Goal: Use online tool/utility: Utilize a website feature to perform a specific function

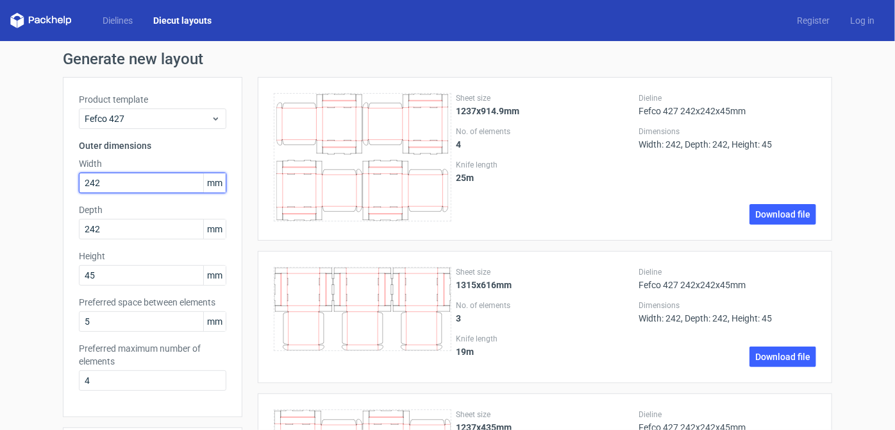
click at [103, 173] on input "242" at bounding box center [152, 182] width 147 height 21
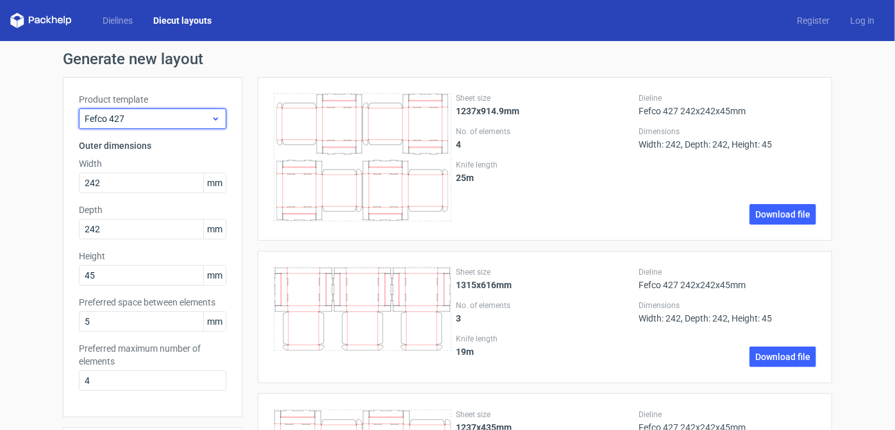
click at [128, 110] on div "Fefco 427" at bounding box center [152, 118] width 147 height 21
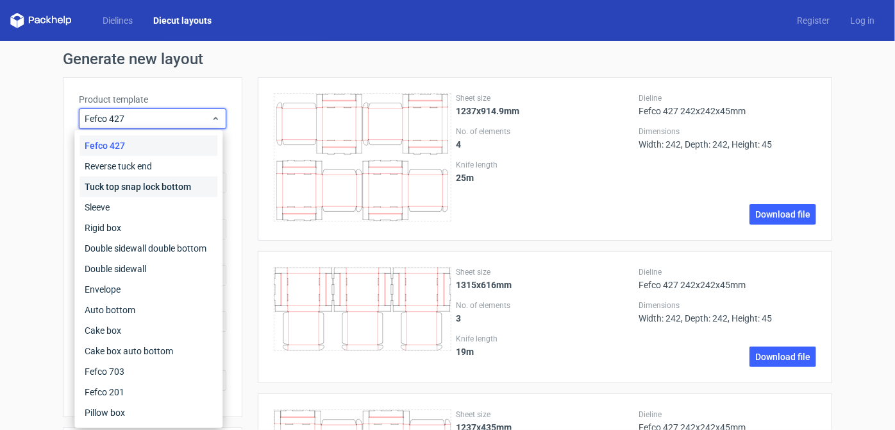
click at [153, 187] on div "Tuck top snap lock bottom" at bounding box center [149, 186] width 138 height 21
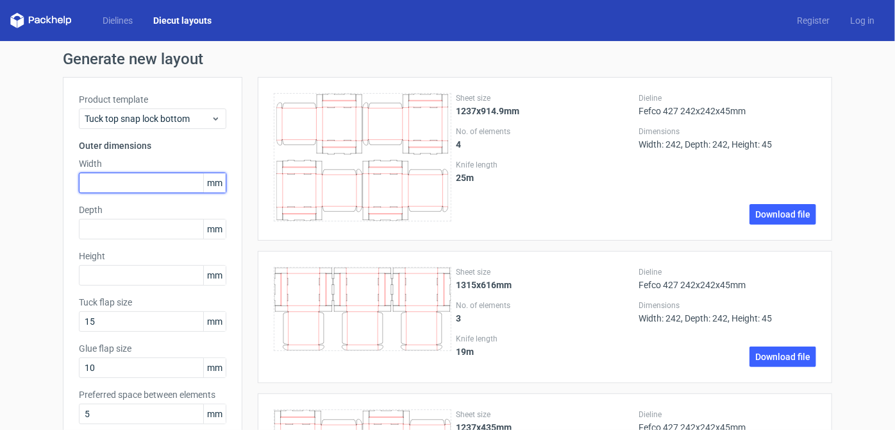
click at [176, 183] on input "text" at bounding box center [152, 182] width 147 height 21
click at [114, 19] on link "Dielines" at bounding box center [117, 20] width 51 height 13
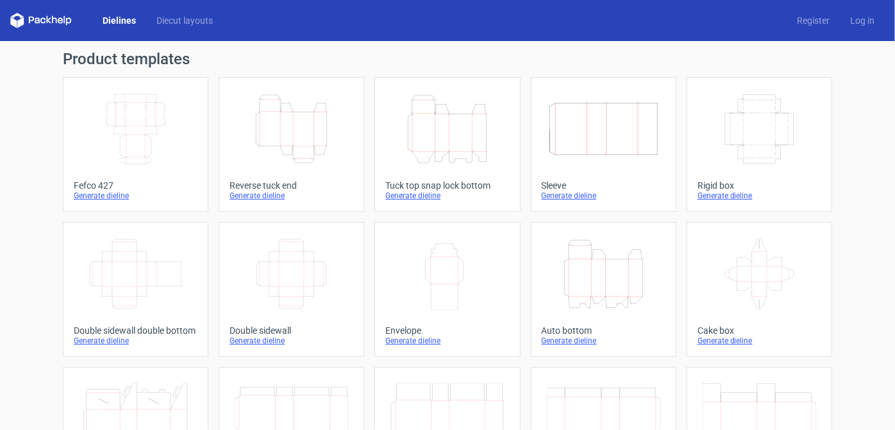
click at [405, 162] on icon "Height Depth Width" at bounding box center [447, 129] width 113 height 72
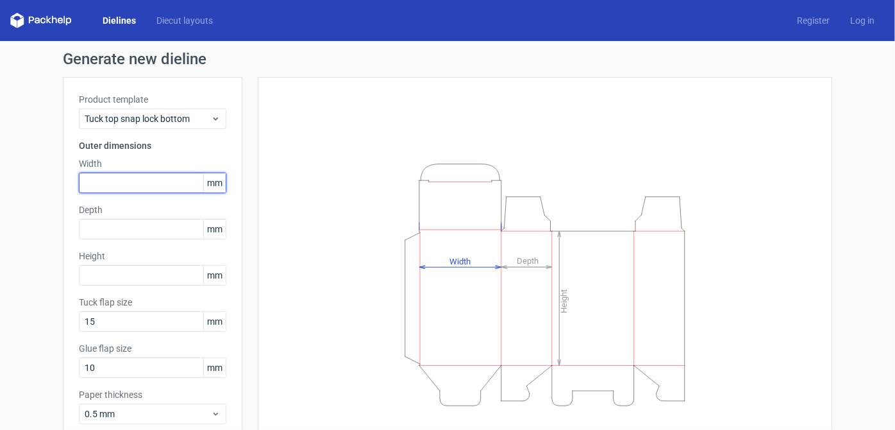
click at [146, 185] on input "text" at bounding box center [152, 182] width 147 height 21
type input "107"
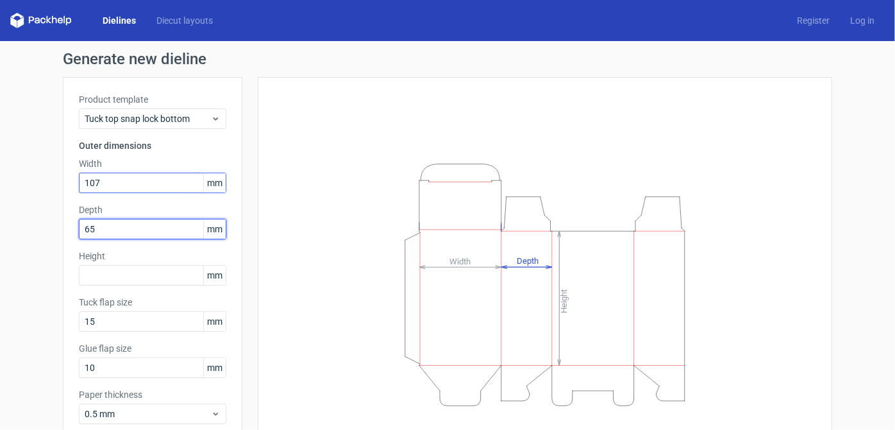
type input "65"
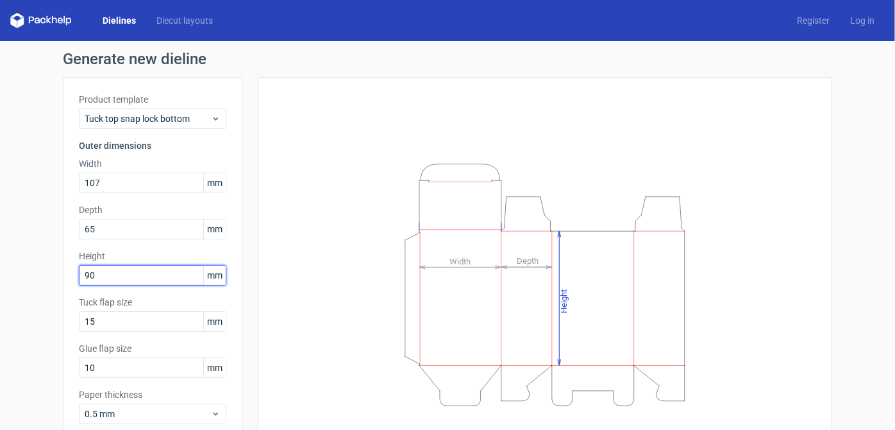
scroll to position [72, 0]
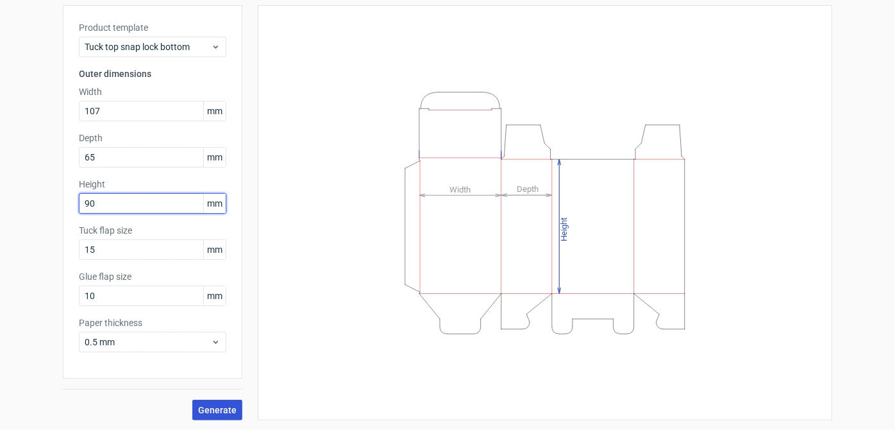
type input "90"
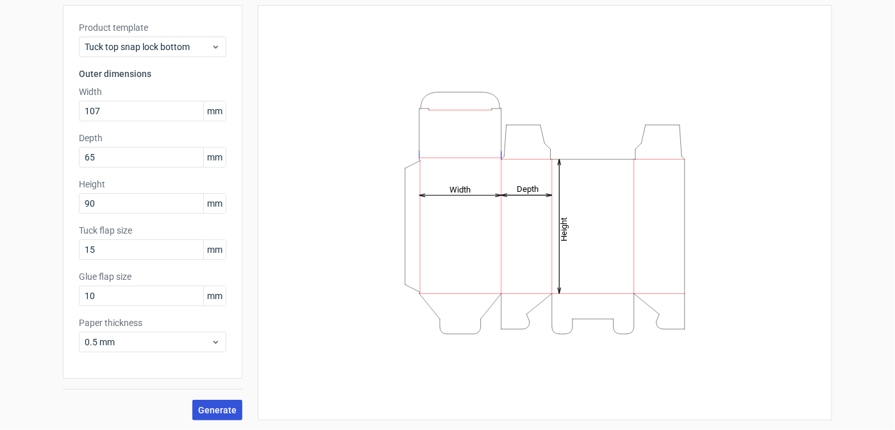
click at [219, 410] on span "Generate" at bounding box center [217, 409] width 38 height 9
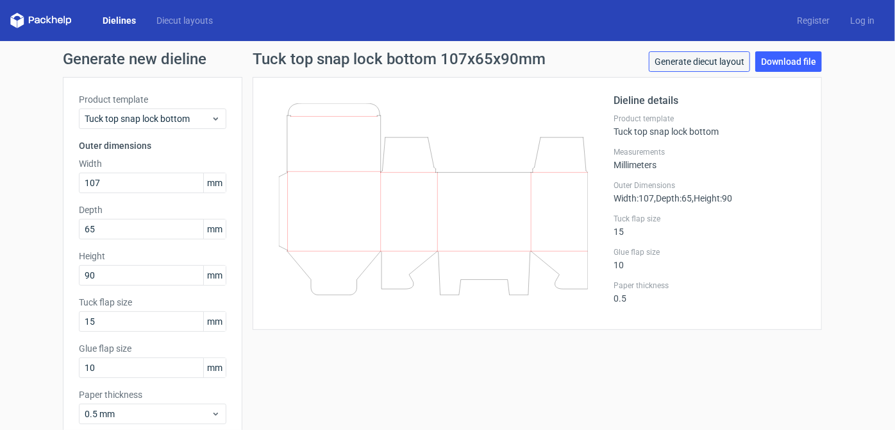
click at [719, 53] on link "Generate diecut layout" at bounding box center [699, 61] width 101 height 21
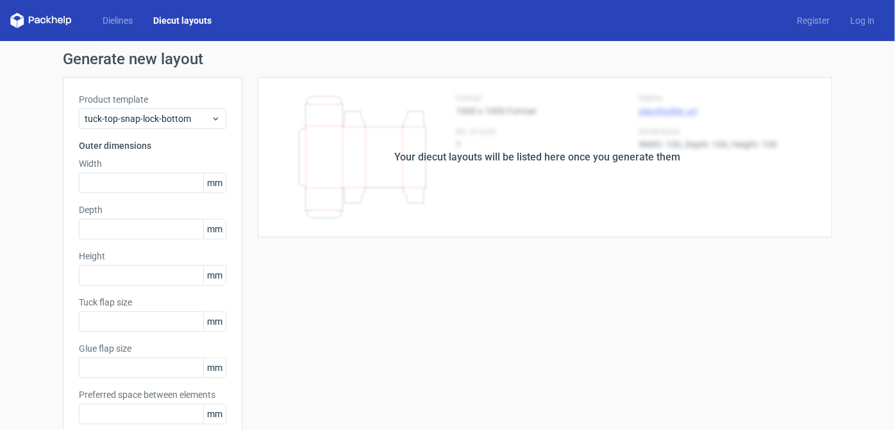
type input "107"
type input "65"
type input "90"
type input "15"
type input "10"
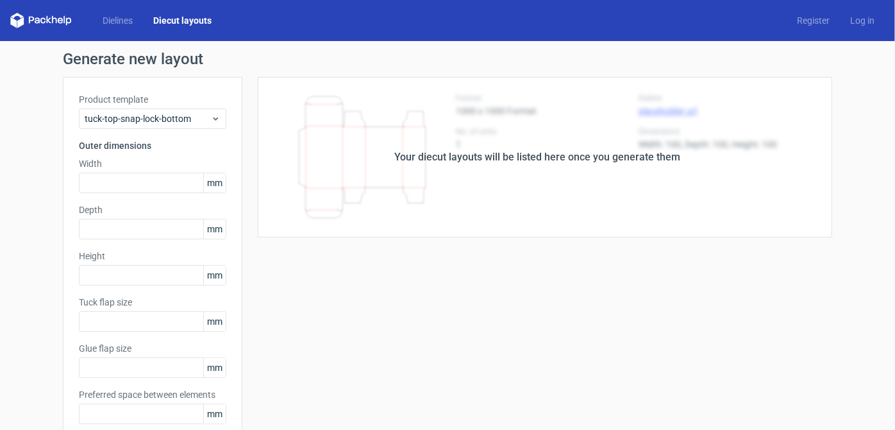
type input "5"
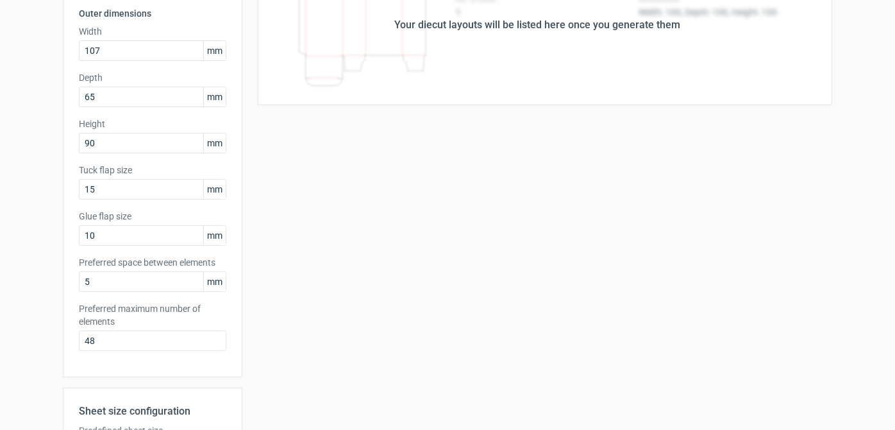
scroll to position [134, 0]
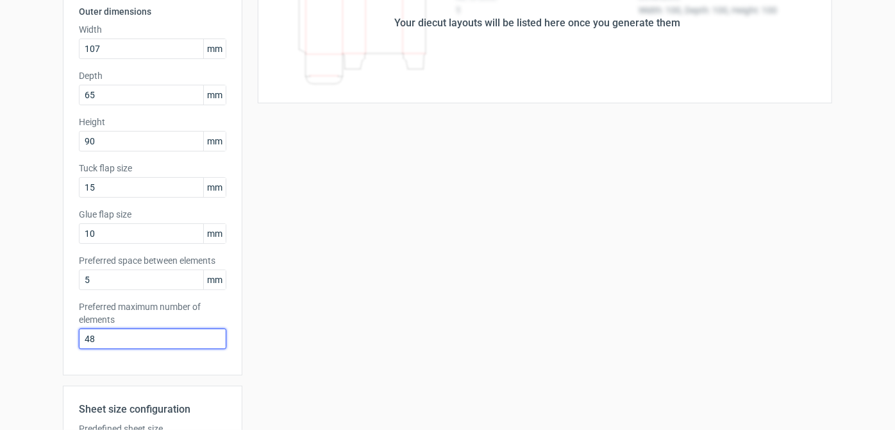
click at [101, 329] on input "48" at bounding box center [152, 338] width 147 height 21
type input "4"
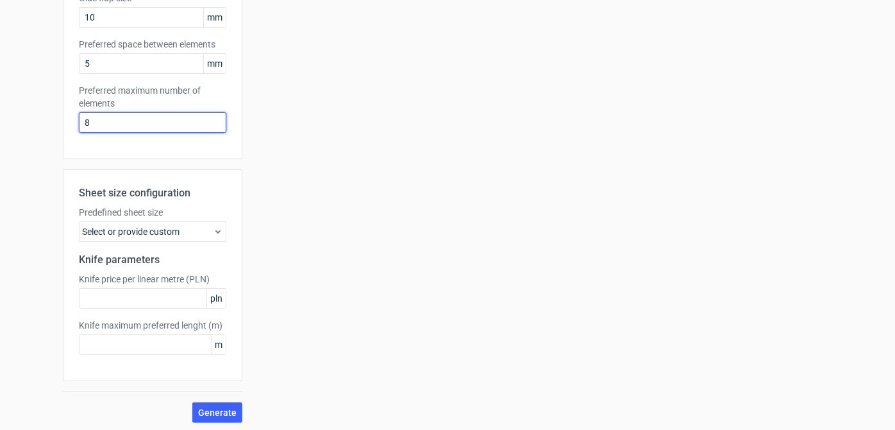
scroll to position [352, 0]
type input "8"
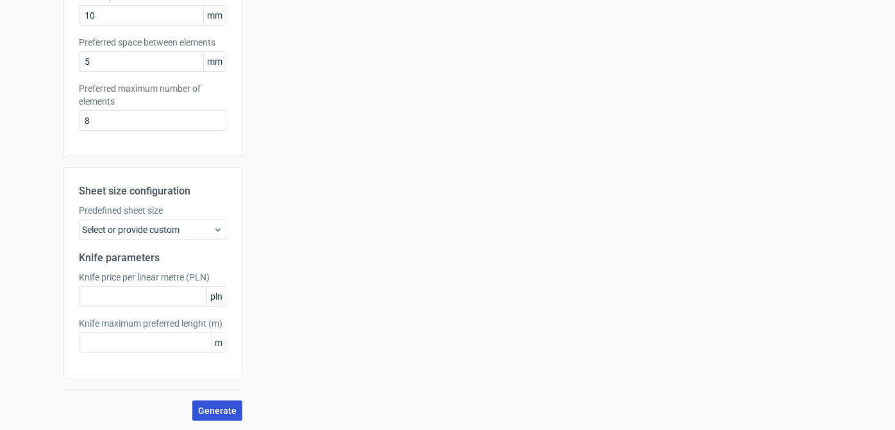
click at [212, 414] on span "Generate" at bounding box center [217, 410] width 38 height 9
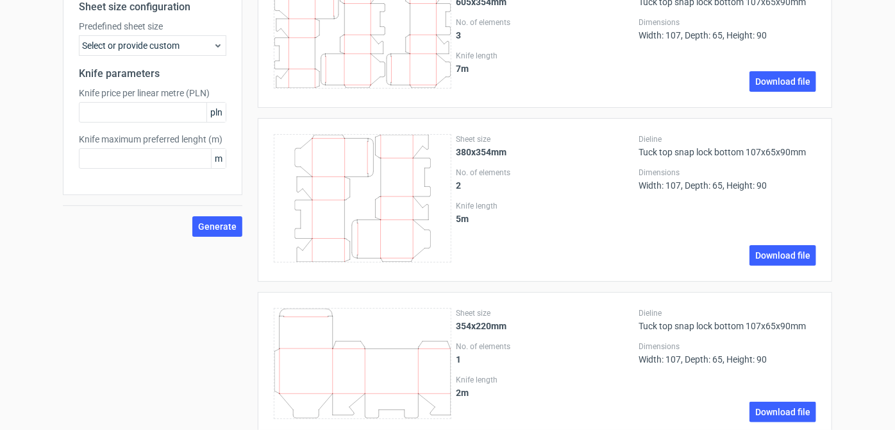
scroll to position [562, 0]
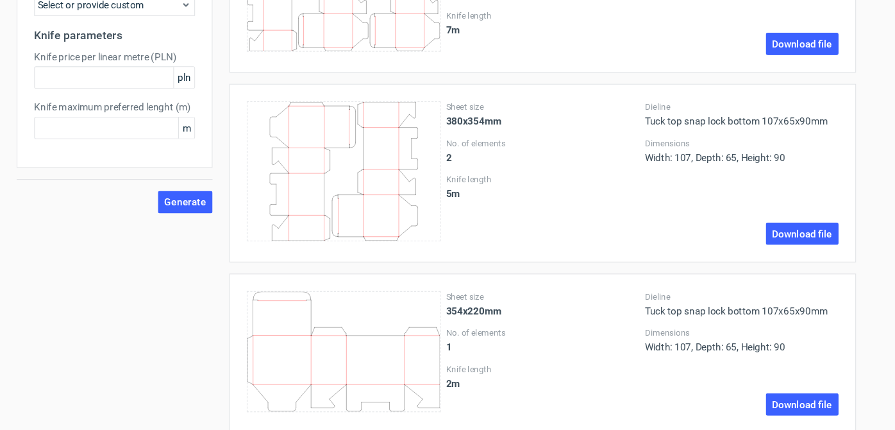
click at [566, 178] on label "Knife length" at bounding box center [546, 179] width 178 height 10
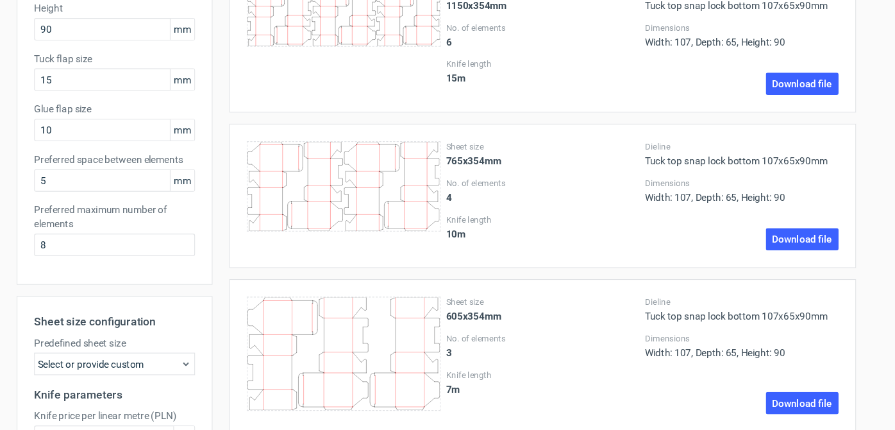
scroll to position [0, 0]
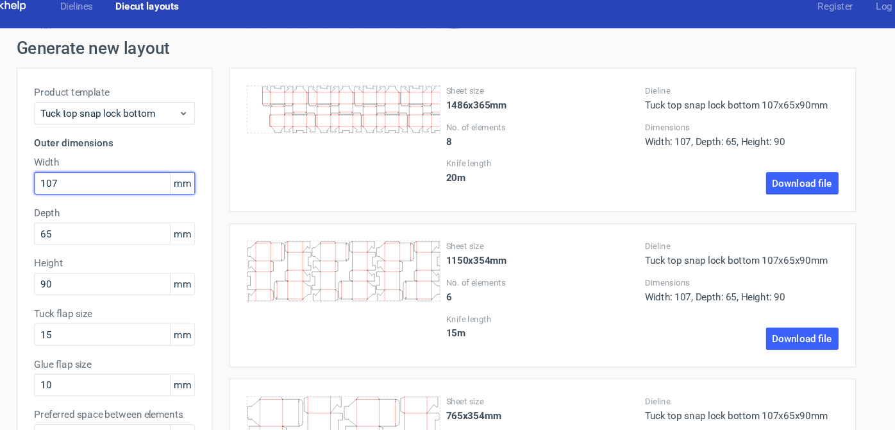
click at [130, 184] on input "107" at bounding box center [152, 182] width 147 height 21
type input "1"
type input "9"
type input "30"
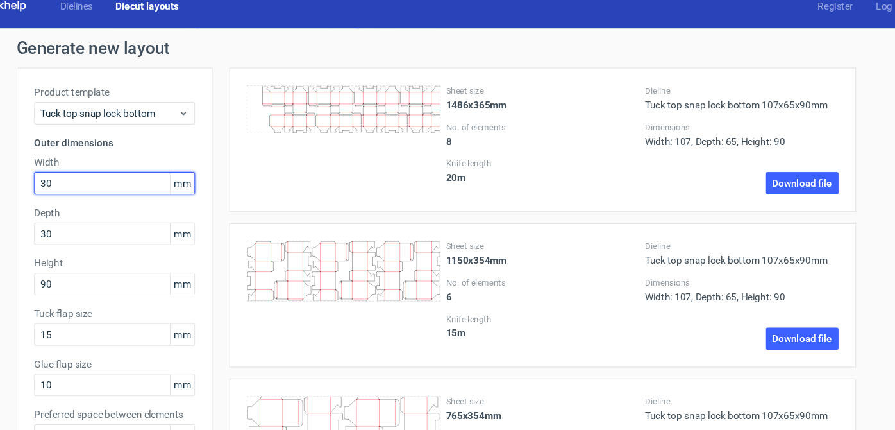
click at [130, 184] on input "30" at bounding box center [152, 182] width 147 height 21
type input "32"
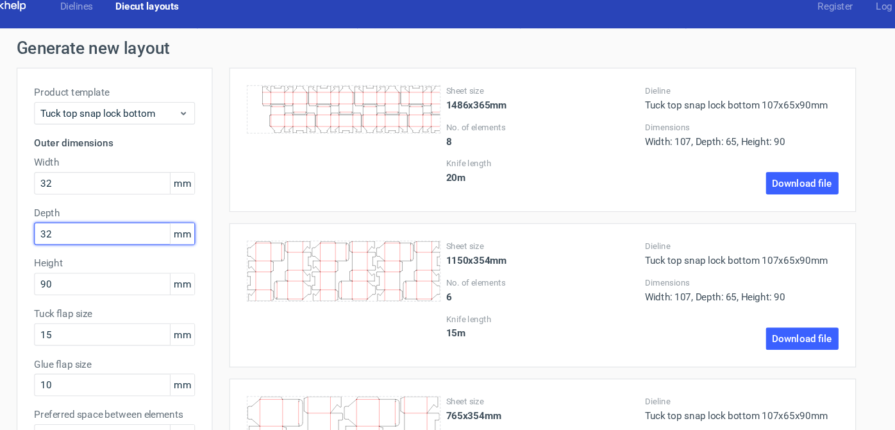
click at [113, 235] on input "32" at bounding box center [152, 229] width 147 height 21
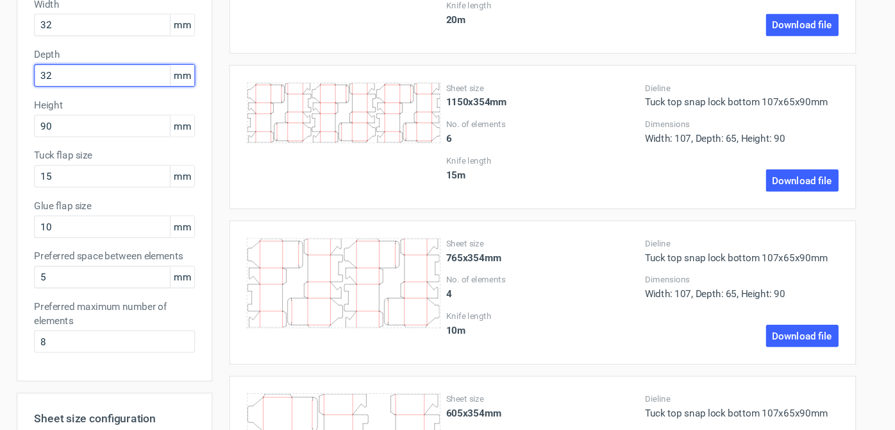
scroll to position [146, 0]
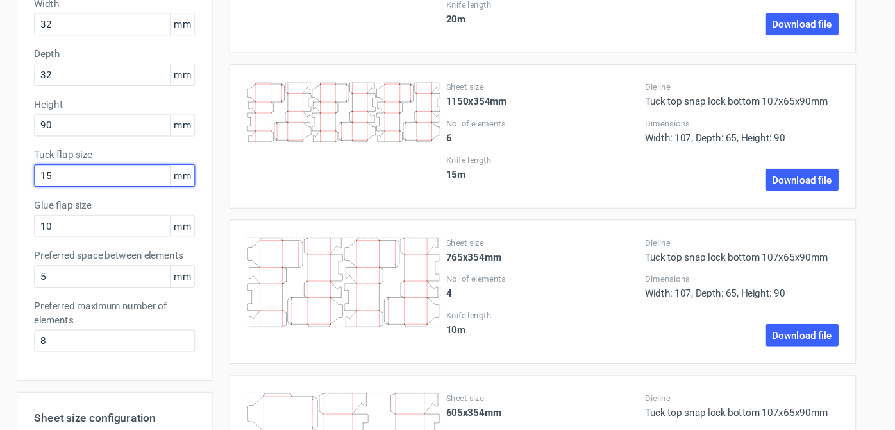
click at [128, 174] on input "15" at bounding box center [152, 175] width 147 height 21
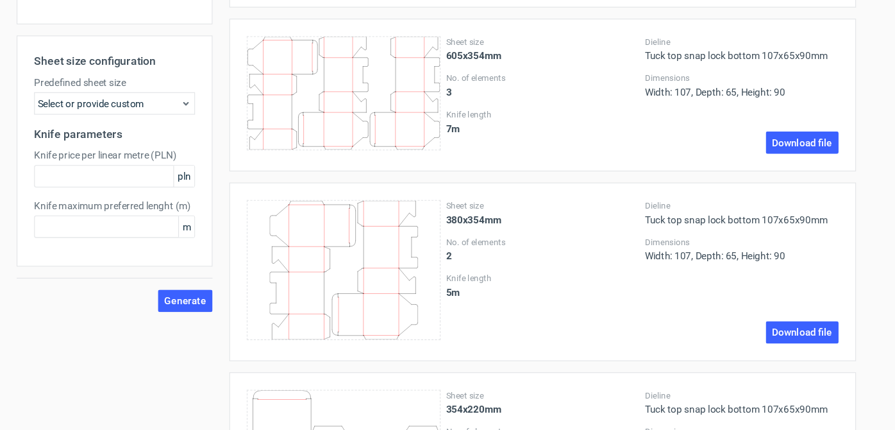
scroll to position [489, 0]
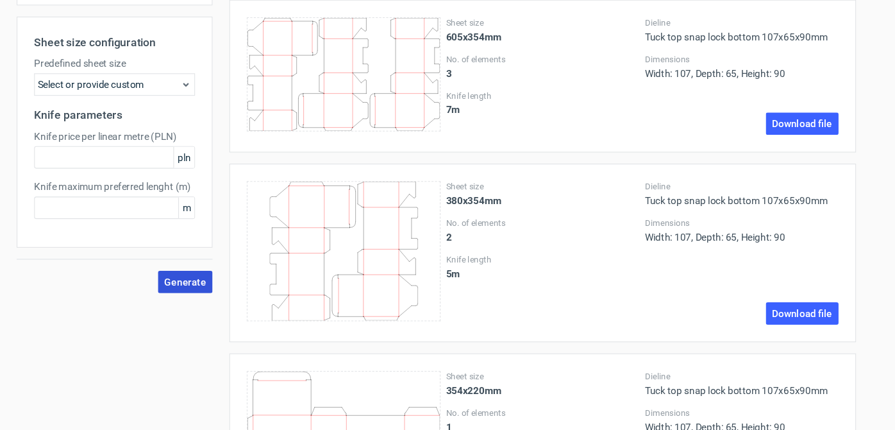
type input "10"
click at [217, 277] on button "Generate" at bounding box center [217, 273] width 50 height 21
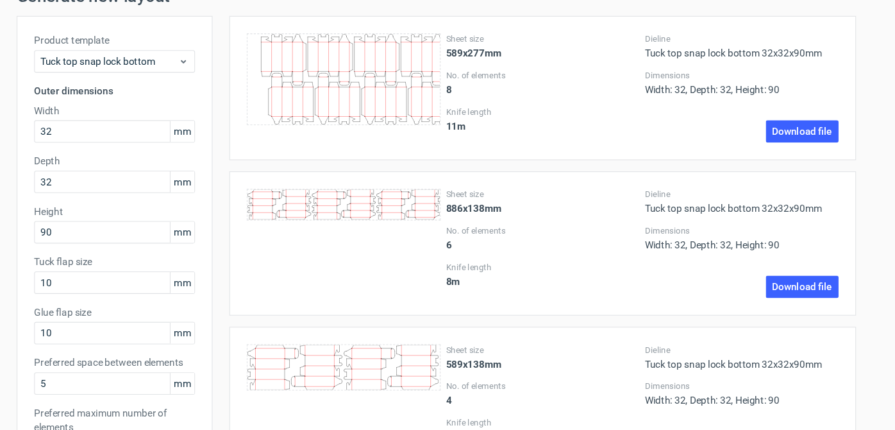
scroll to position [47, 0]
click at [105, 136] on input "32" at bounding box center [152, 135] width 147 height 21
type input "3"
type input "120"
type input "33"
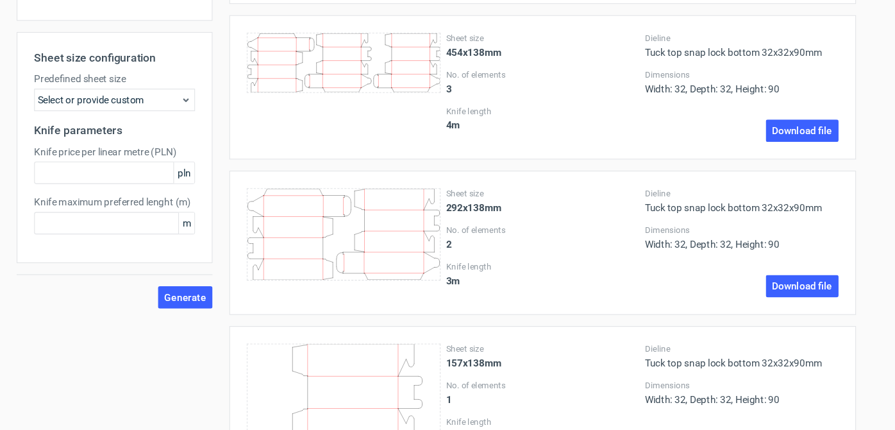
scroll to position [475, 0]
type input "150"
click at [230, 290] on span "Generate" at bounding box center [217, 287] width 38 height 9
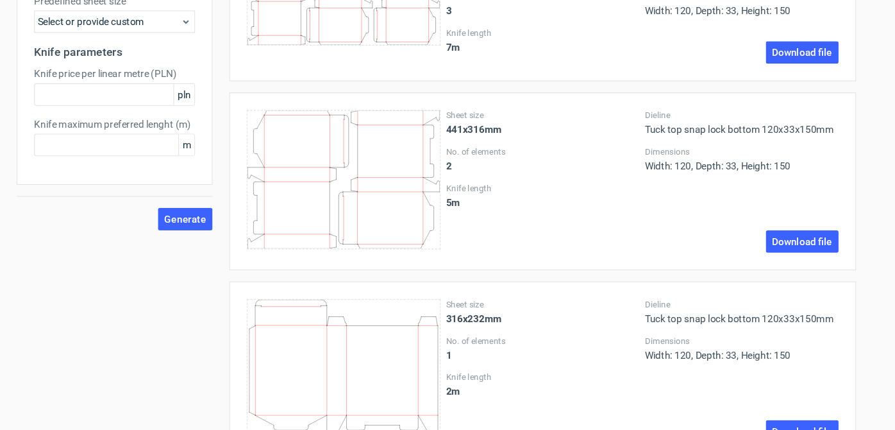
scroll to position [564, 0]
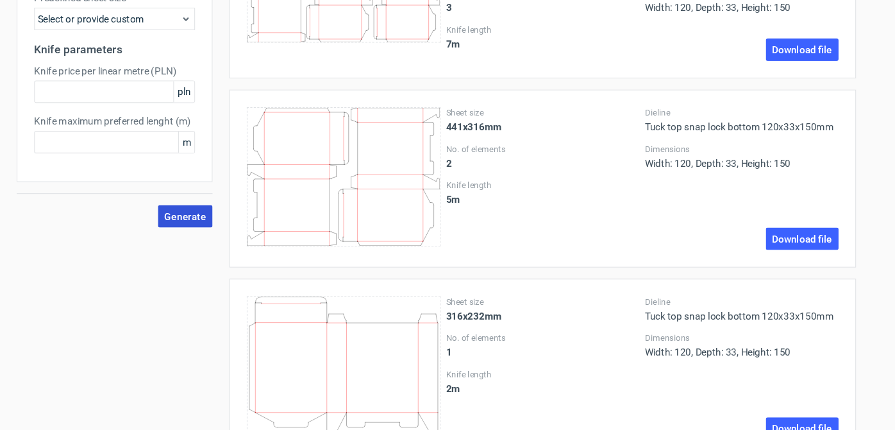
click at [200, 196] on span "Generate" at bounding box center [217, 198] width 38 height 9
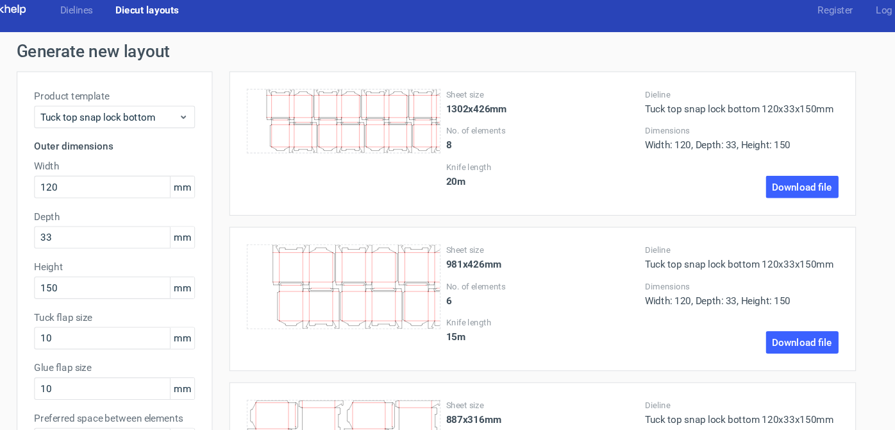
scroll to position [0, 0]
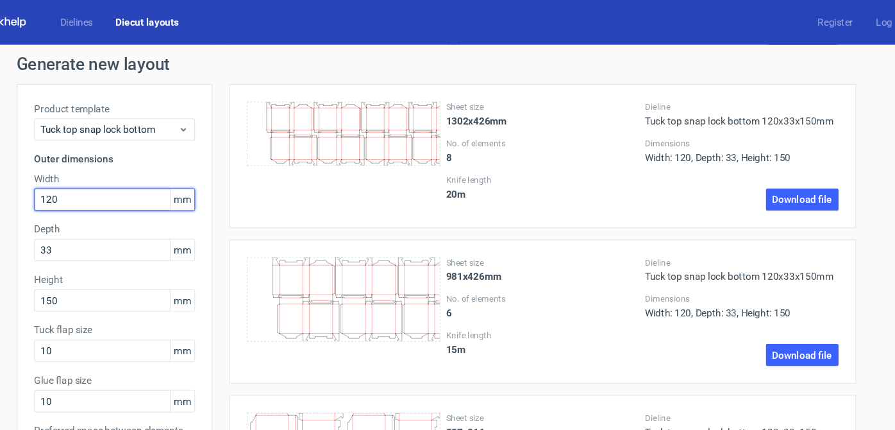
click at [124, 185] on input "120" at bounding box center [152, 182] width 147 height 21
type input "1"
type input "60"
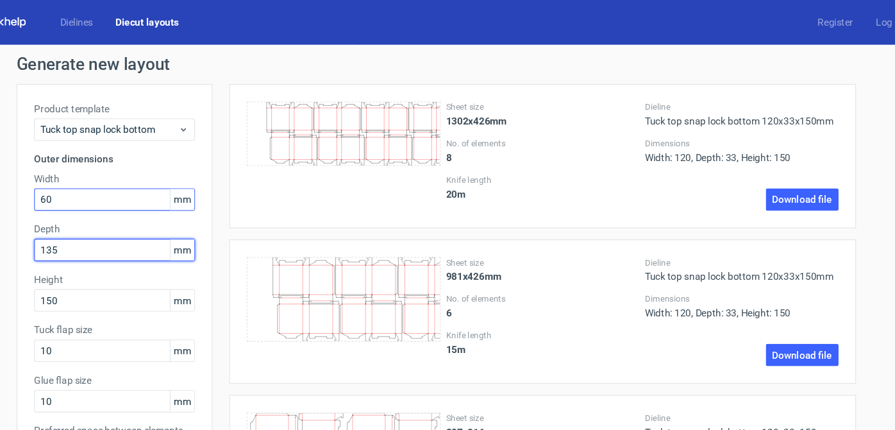
type input "135"
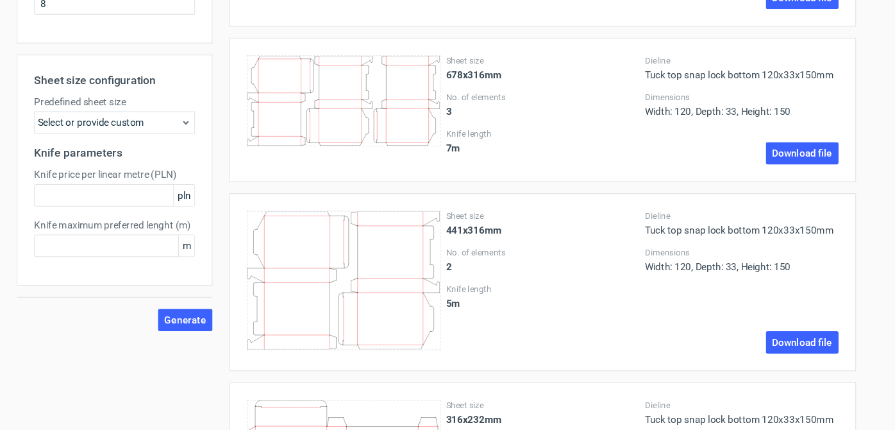
scroll to position [572, 0]
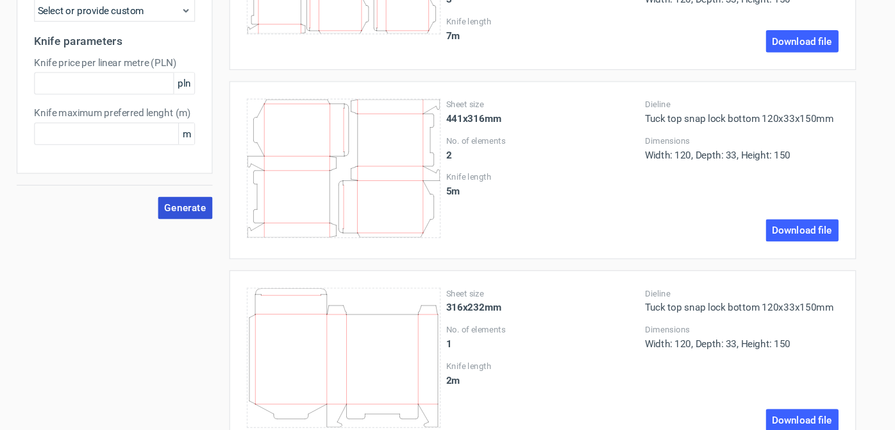
type input "43"
click at [198, 191] on span "Generate" at bounding box center [217, 190] width 38 height 9
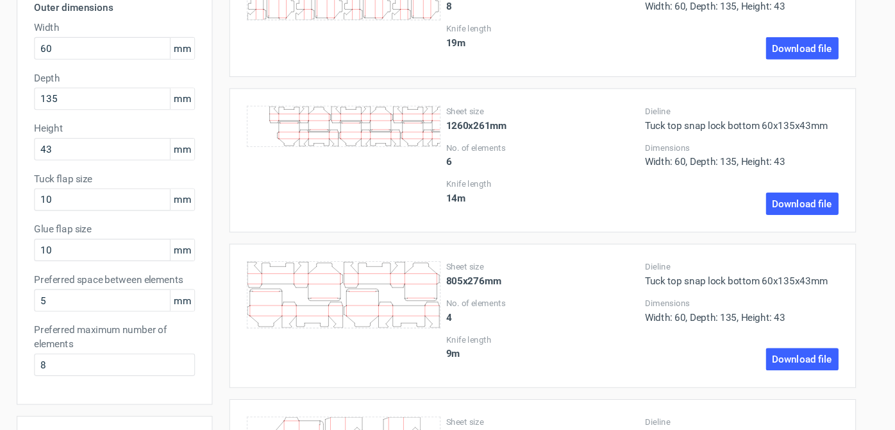
scroll to position [0, 0]
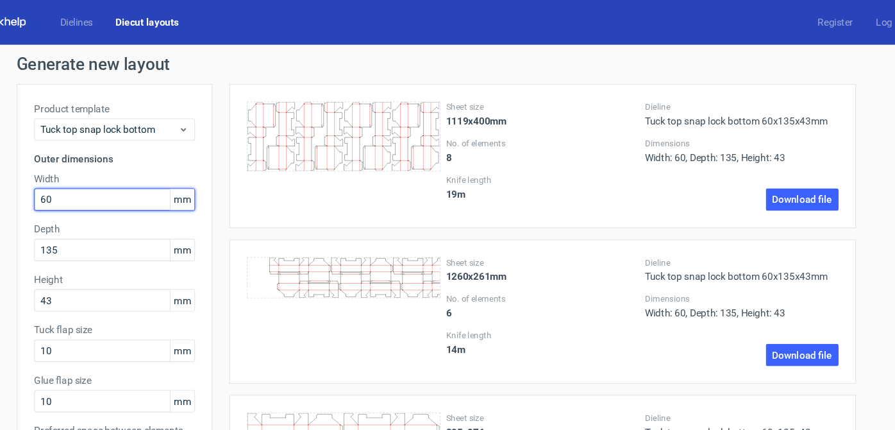
click at [122, 174] on input "60" at bounding box center [152, 182] width 147 height 21
type input "6"
type input "30"
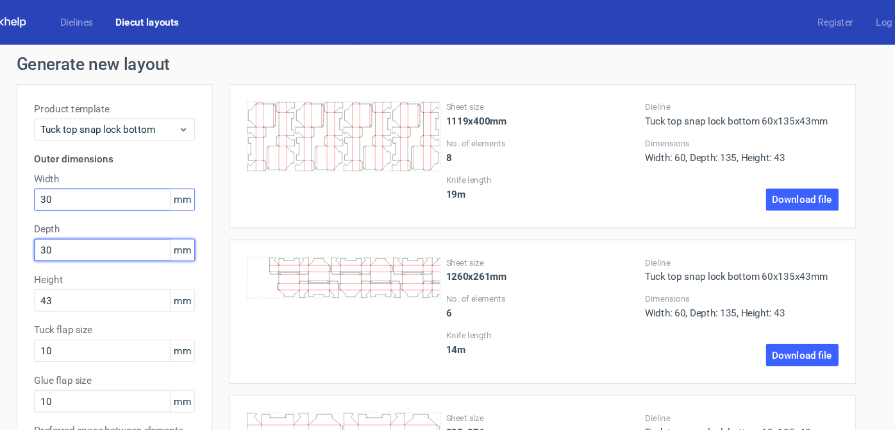
type input "30"
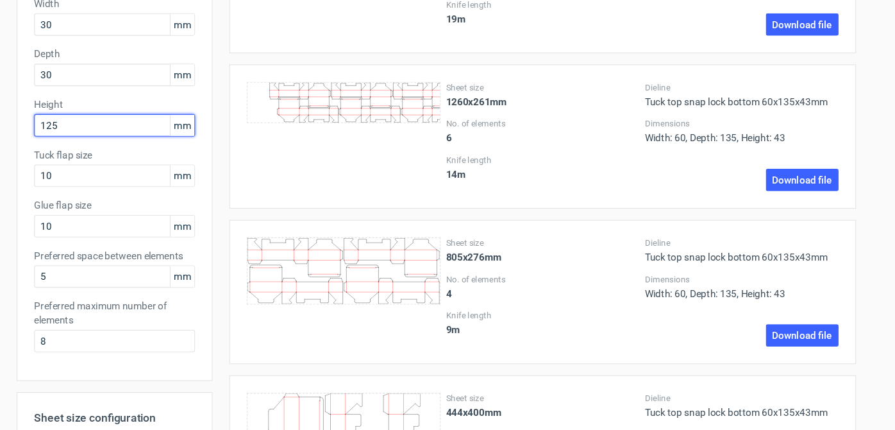
scroll to position [162, 0]
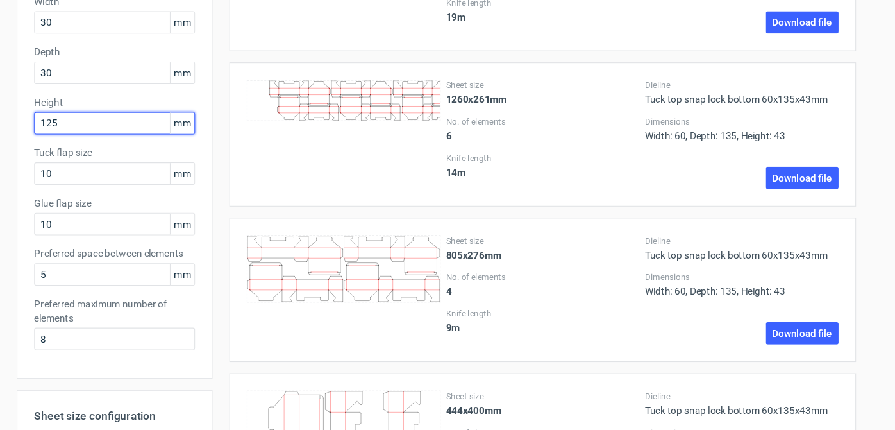
type input "125"
click at [55, 185] on div "Generate new layout Product template Tuck top snap lock bottom Outer dimensions…" at bounding box center [447, 358] width 895 height 958
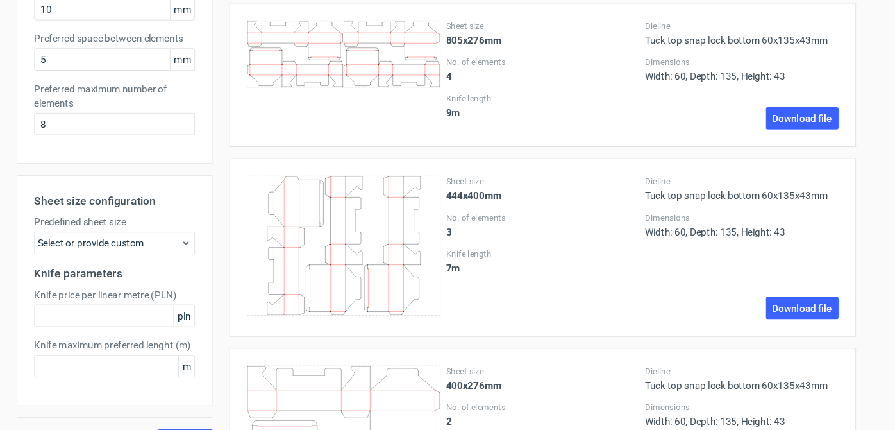
scroll to position [360, 0]
click at [55, 185] on div "Generate new layout Product template Tuck top snap lock bottom Outer dimensions…" at bounding box center [447, 160] width 895 height 958
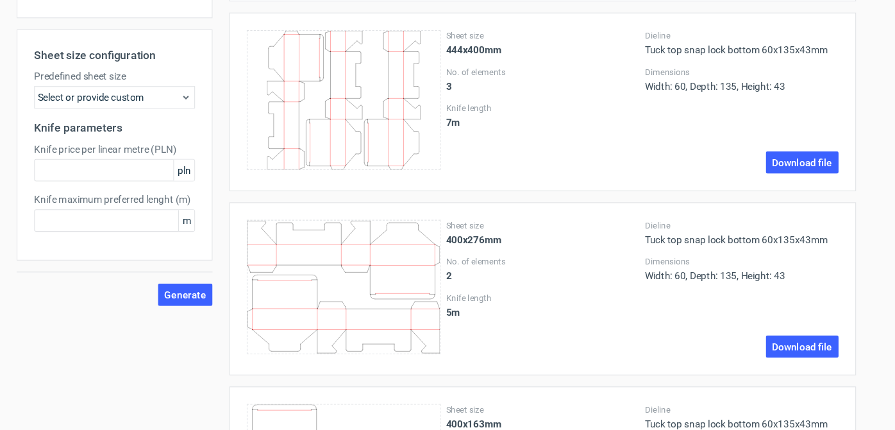
scroll to position [541, 0]
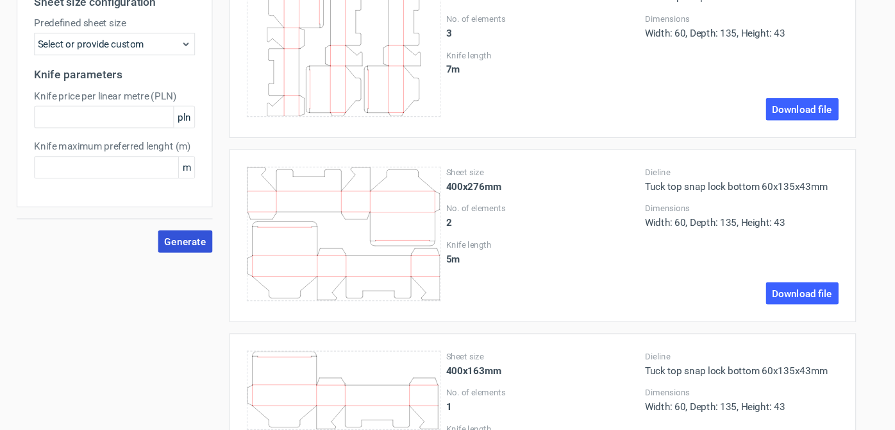
click at [213, 221] on span "Generate" at bounding box center [217, 221] width 38 height 9
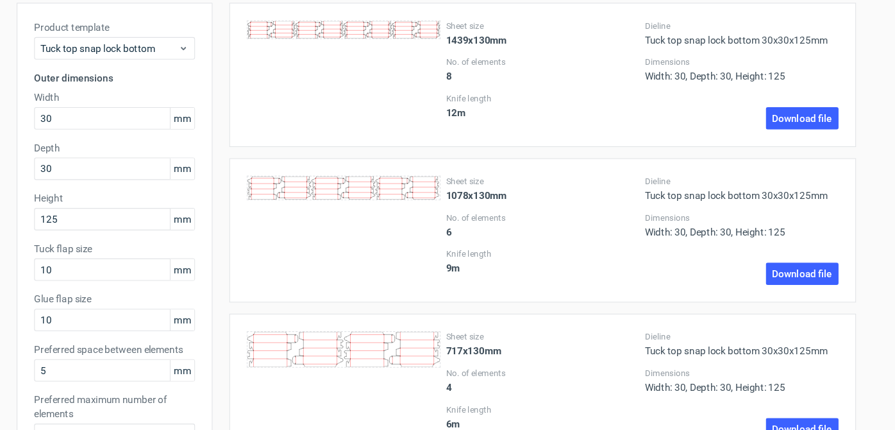
scroll to position [0, 0]
